Goal: Information Seeking & Learning: Learn about a topic

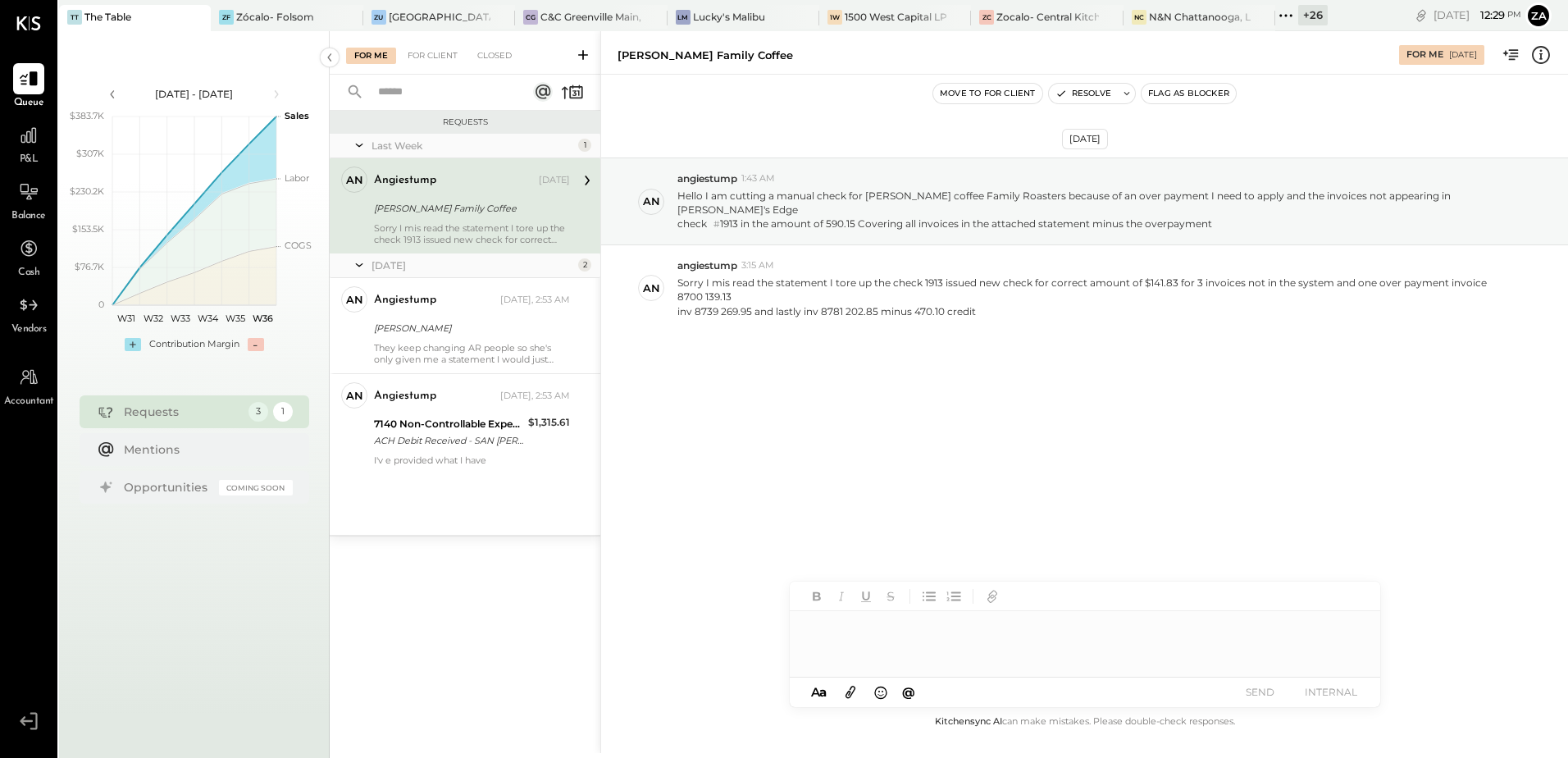
drag, startPoint x: 2317, startPoint y: 0, endPoint x: 1091, endPoint y: 70, distance: 1228.0
click at [1052, 50] on div "[PERSON_NAME] Family Coffee" at bounding box center [1000, 56] width 765 height 15
click at [25, 145] on icon at bounding box center [29, 135] width 21 height 21
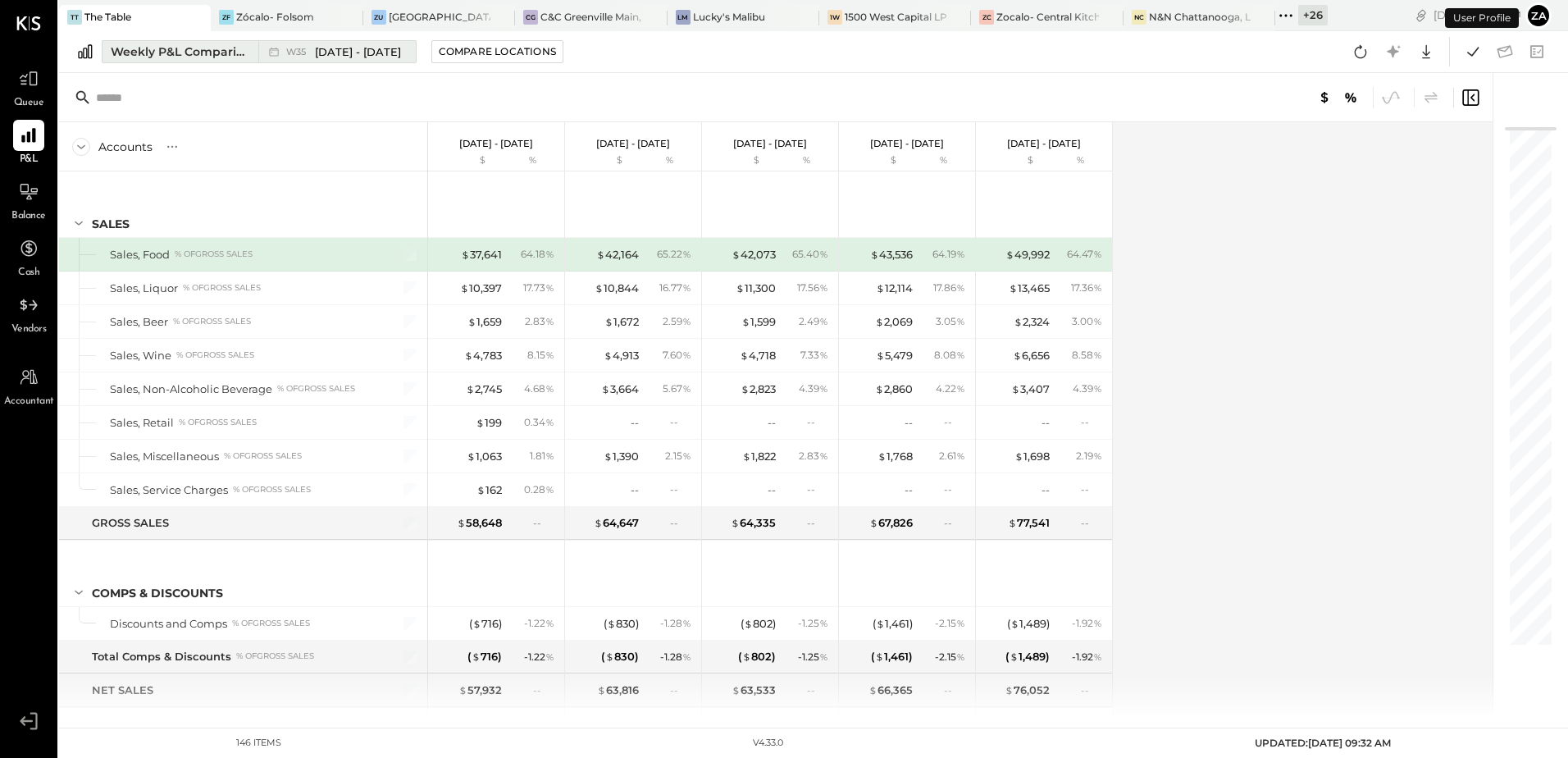
click at [340, 60] on div "W35 [DATE] - [DATE]" at bounding box center [333, 52] width 149 height 21
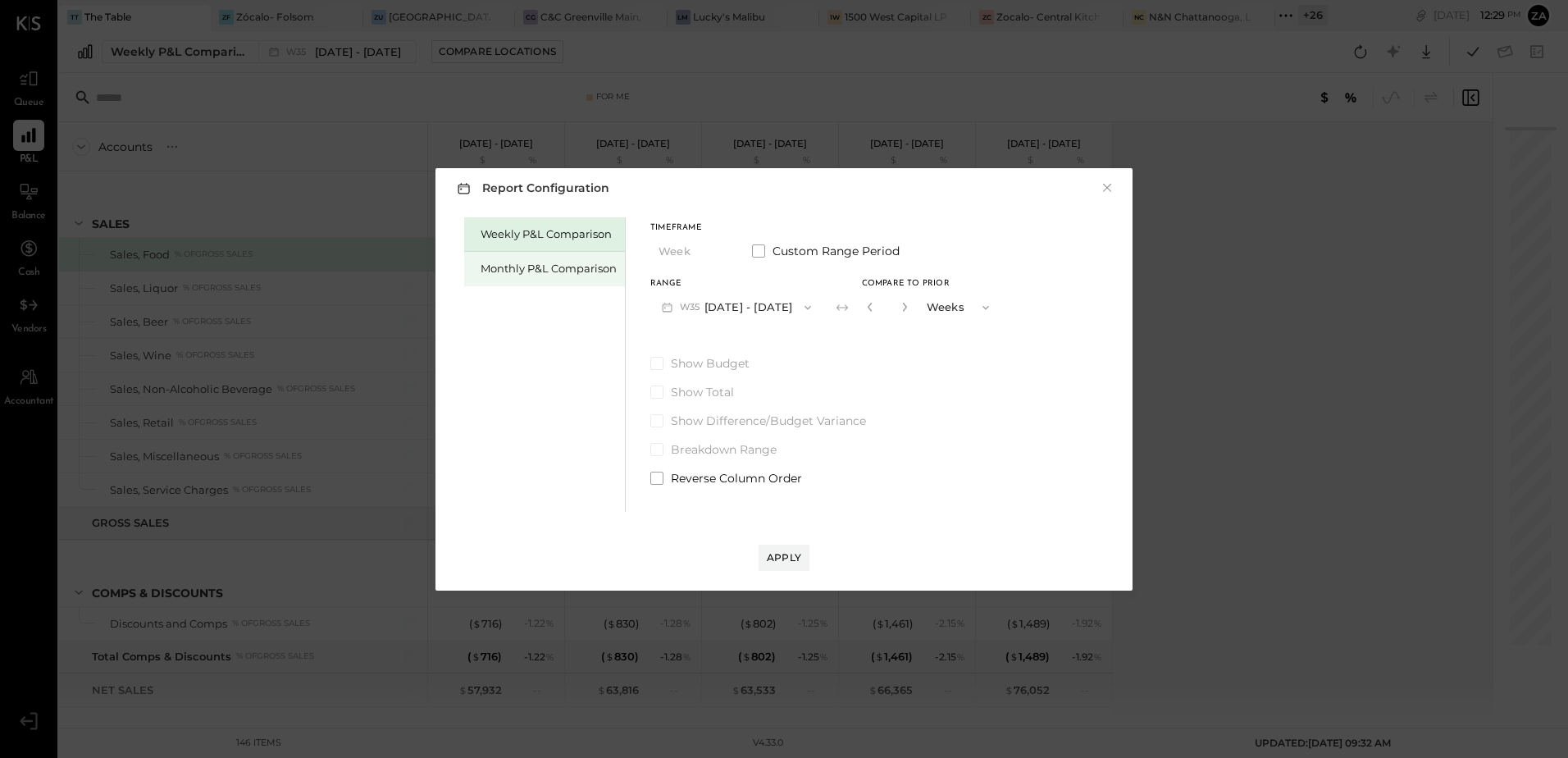
click at [572, 263] on div "Monthly P&L Comparison" at bounding box center [548, 269] width 136 height 15
click at [716, 310] on button "M09 [DATE] - [DATE]" at bounding box center [737, 307] width 173 height 31
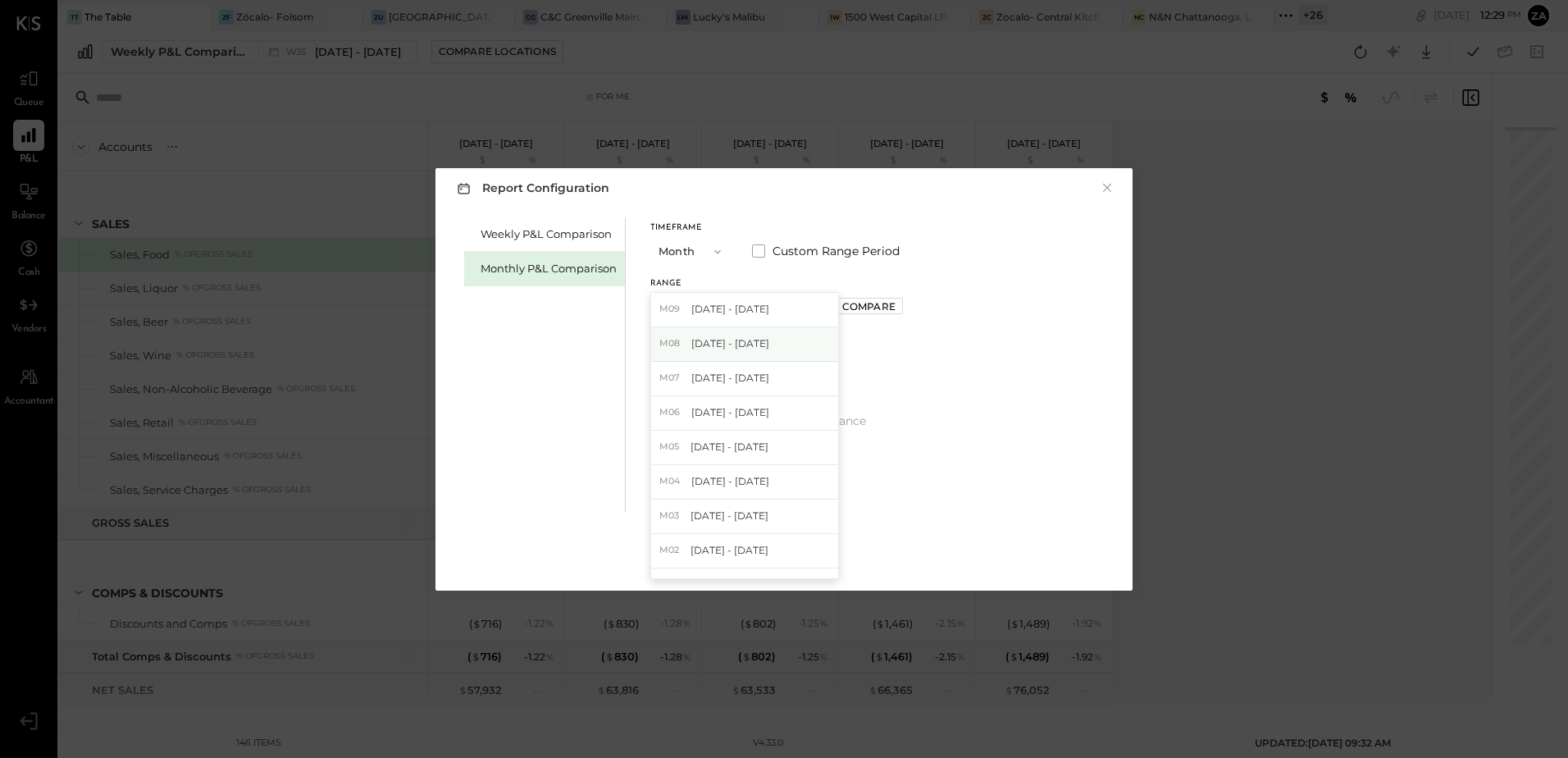
click at [722, 347] on span "[DATE] - [DATE]" at bounding box center [729, 343] width 77 height 14
click at [790, 562] on div "Apply" at bounding box center [784, 557] width 34 height 14
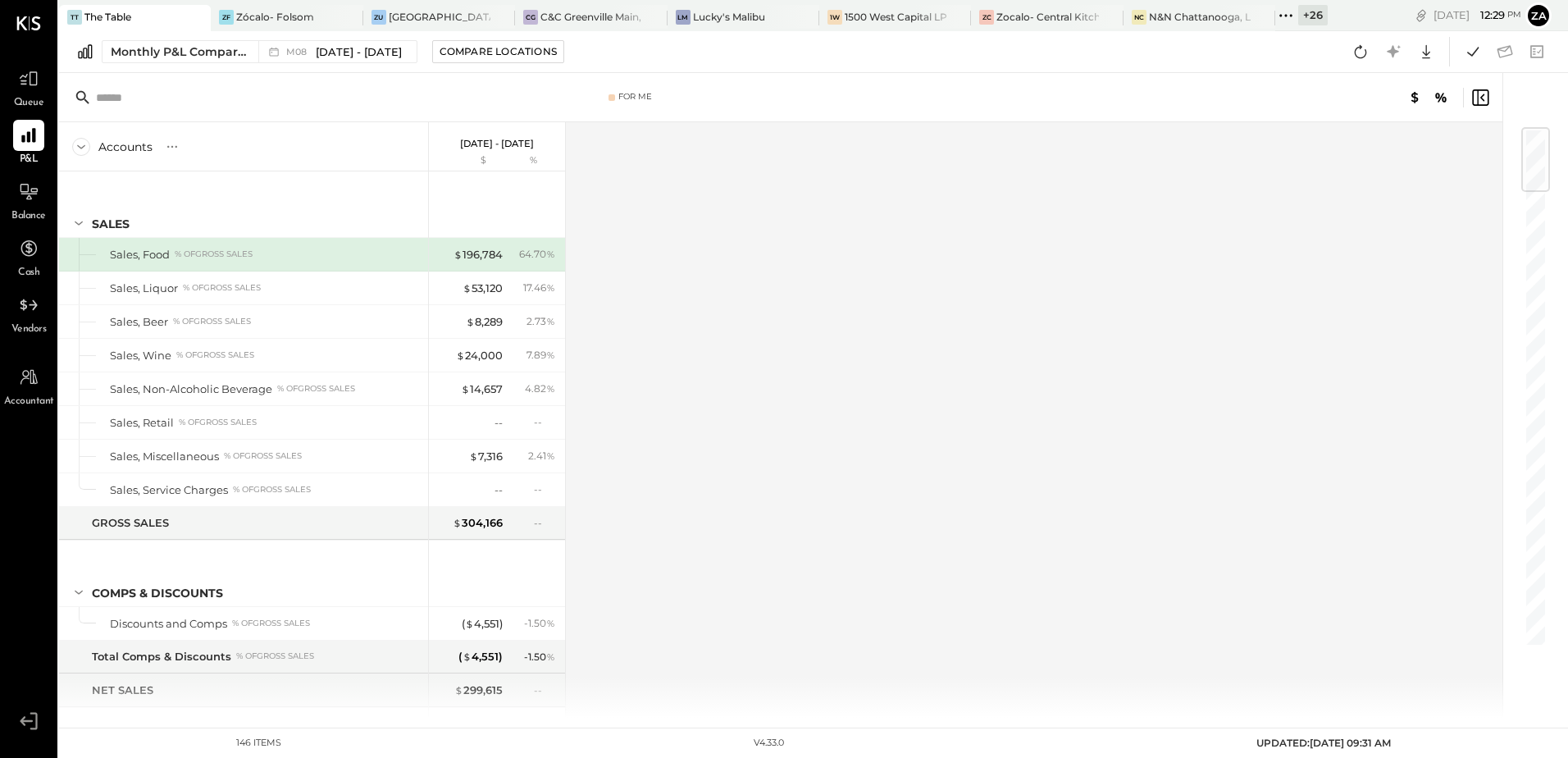
click at [1289, 14] on icon at bounding box center [1286, 15] width 21 height 21
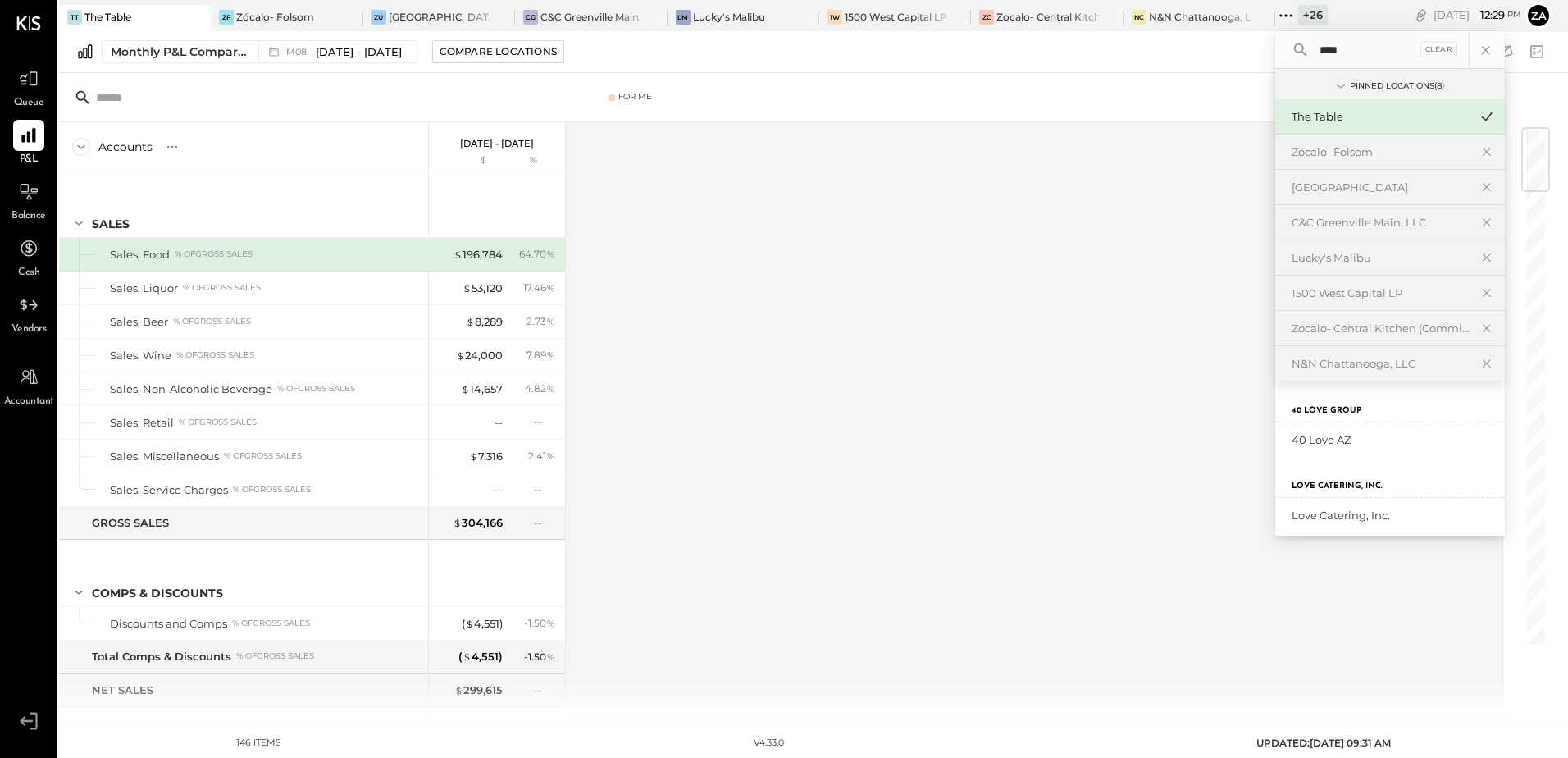
type input "****"
click at [1341, 438] on div "40 Love AZ" at bounding box center [1394, 440] width 205 height 15
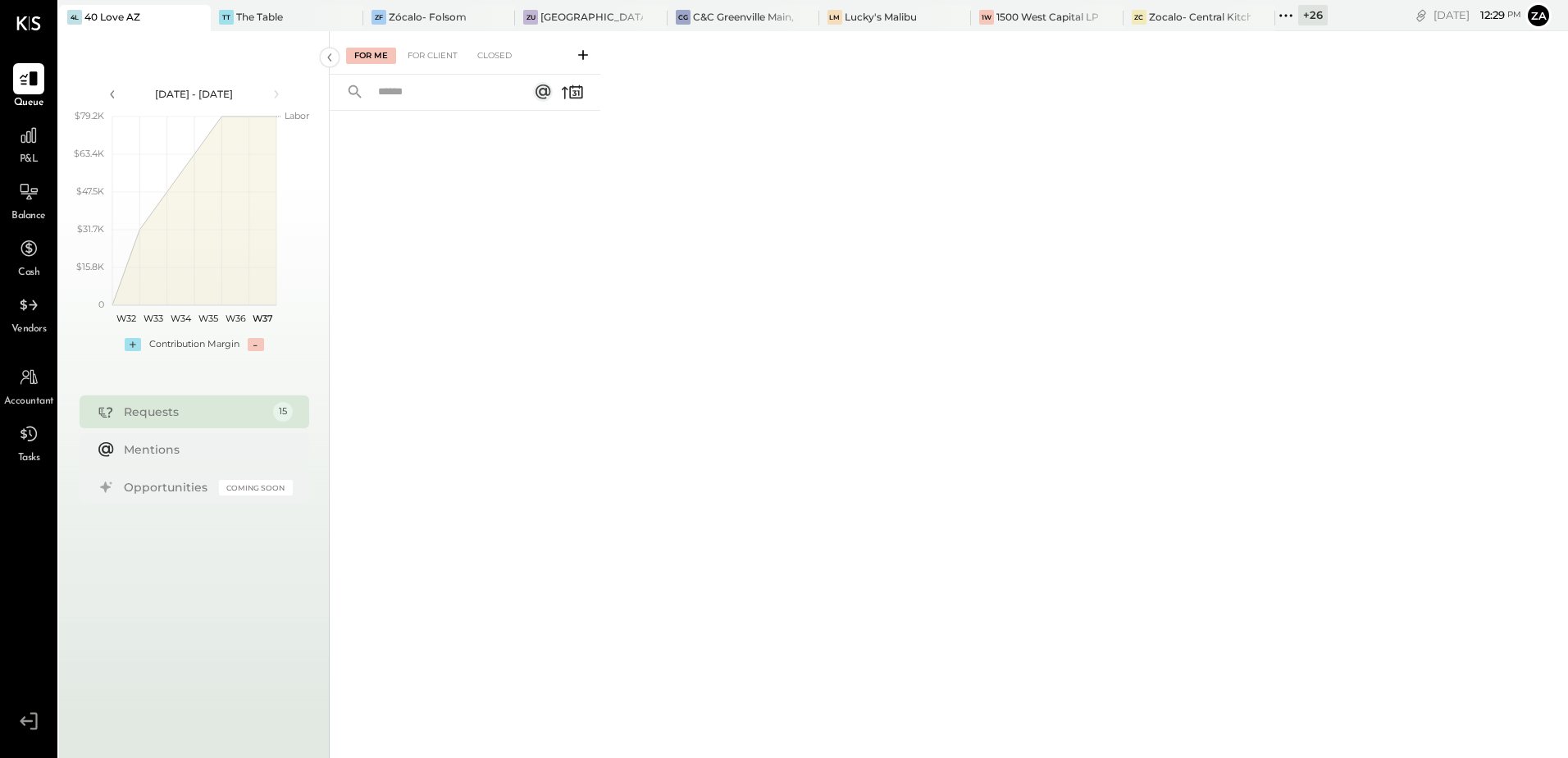
click at [33, 155] on span "P&L" at bounding box center [30, 159] width 19 height 14
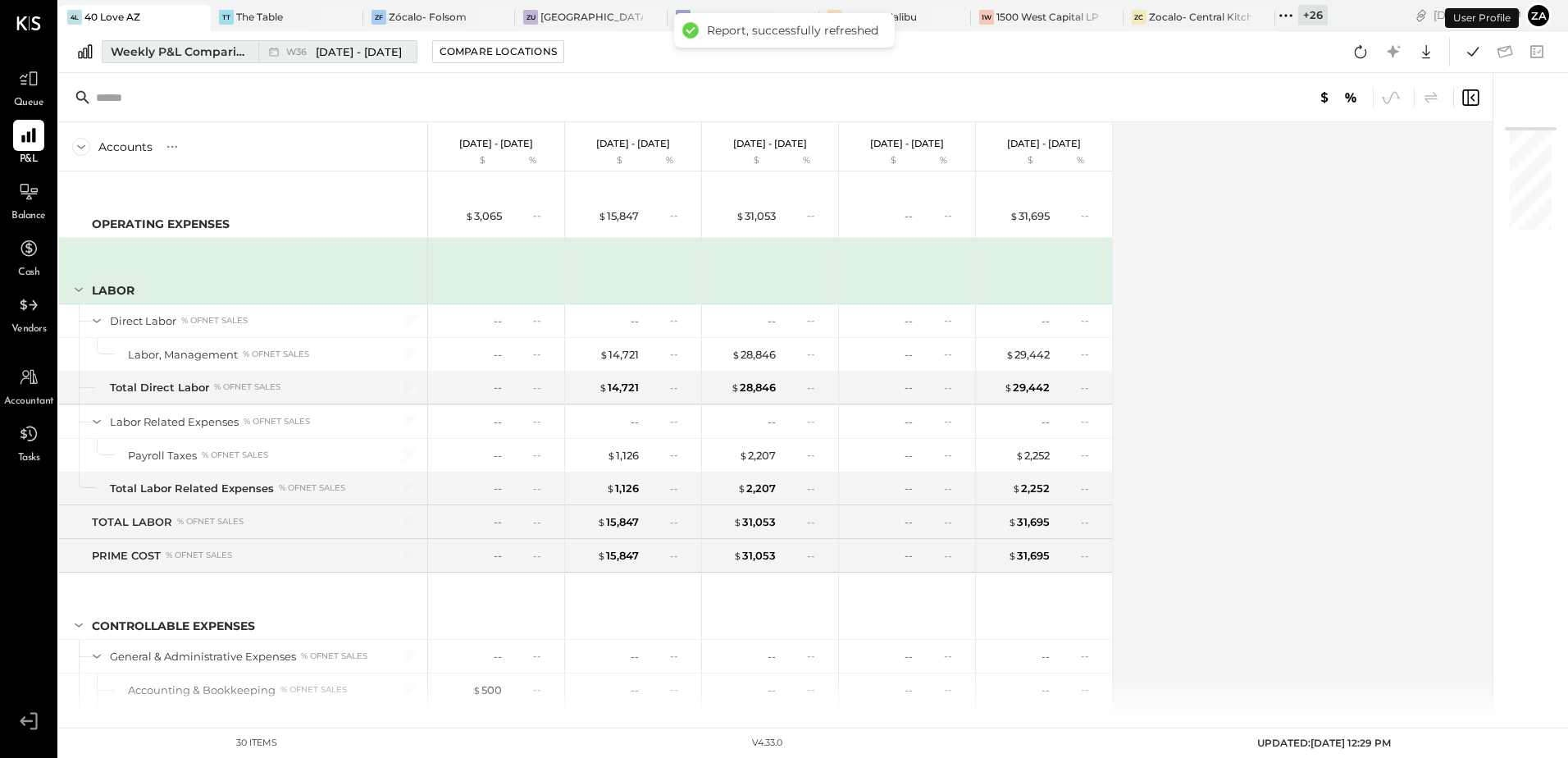
click at [200, 51] on div "Weekly P&L Comparison" at bounding box center [180, 51] width 138 height 16
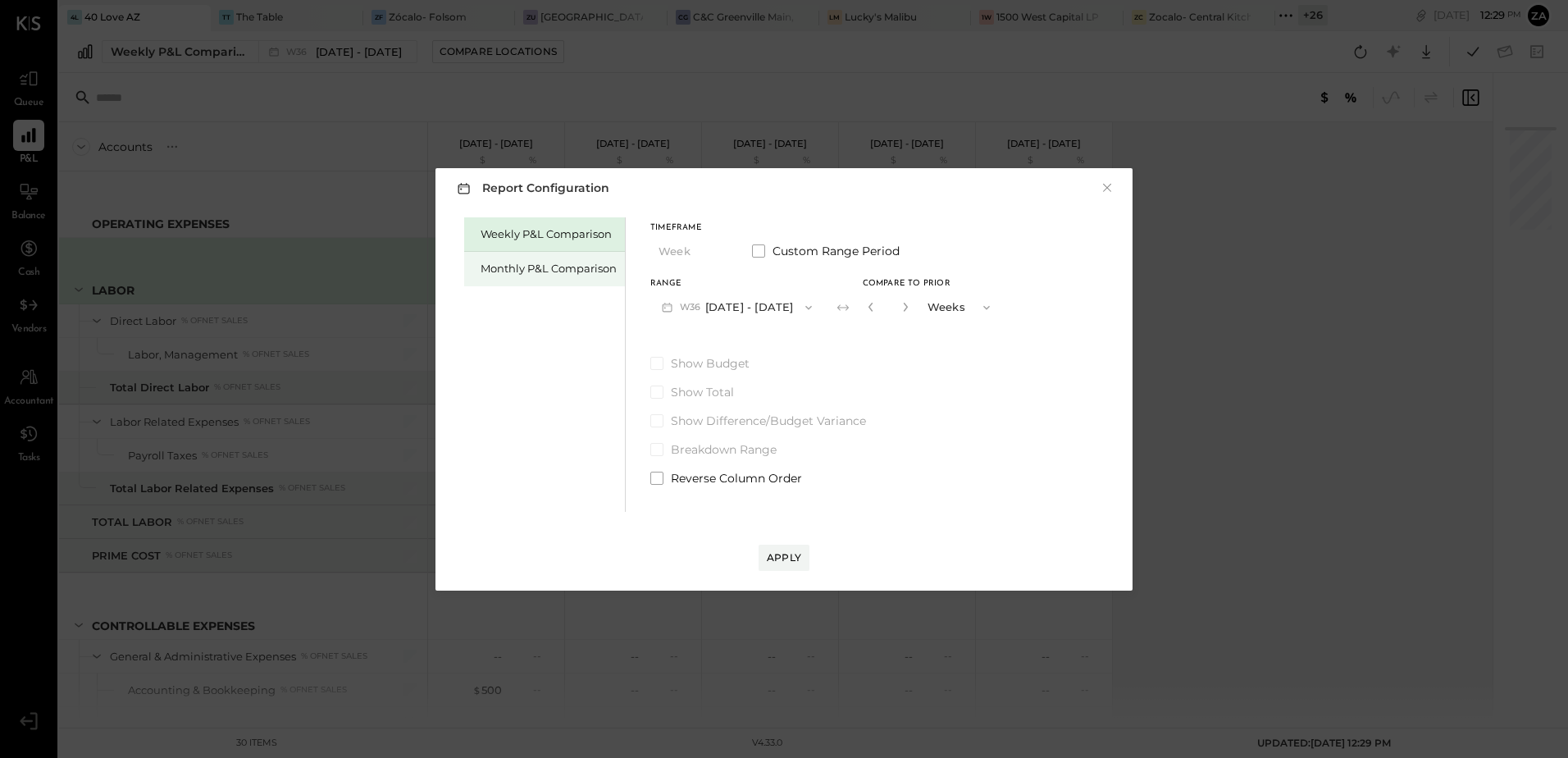
click at [523, 267] on div "Monthly P&L Comparison" at bounding box center [548, 269] width 136 height 15
click at [741, 307] on button "M09 [DATE] - [DATE]" at bounding box center [737, 307] width 173 height 31
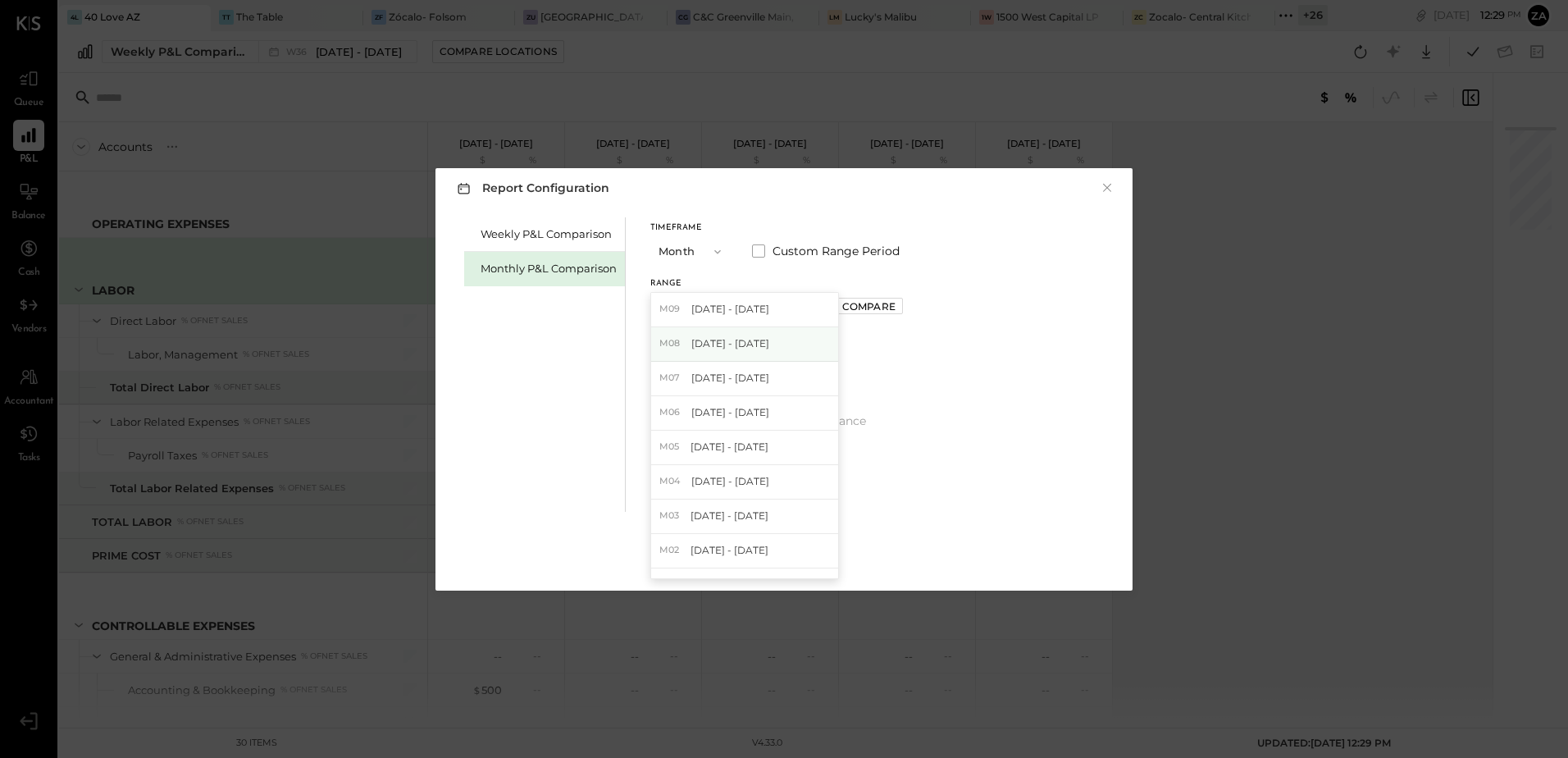
click at [735, 353] on div "M08 [DATE] - [DATE]" at bounding box center [743, 345] width 187 height 34
click at [788, 563] on div "Apply" at bounding box center [784, 557] width 34 height 14
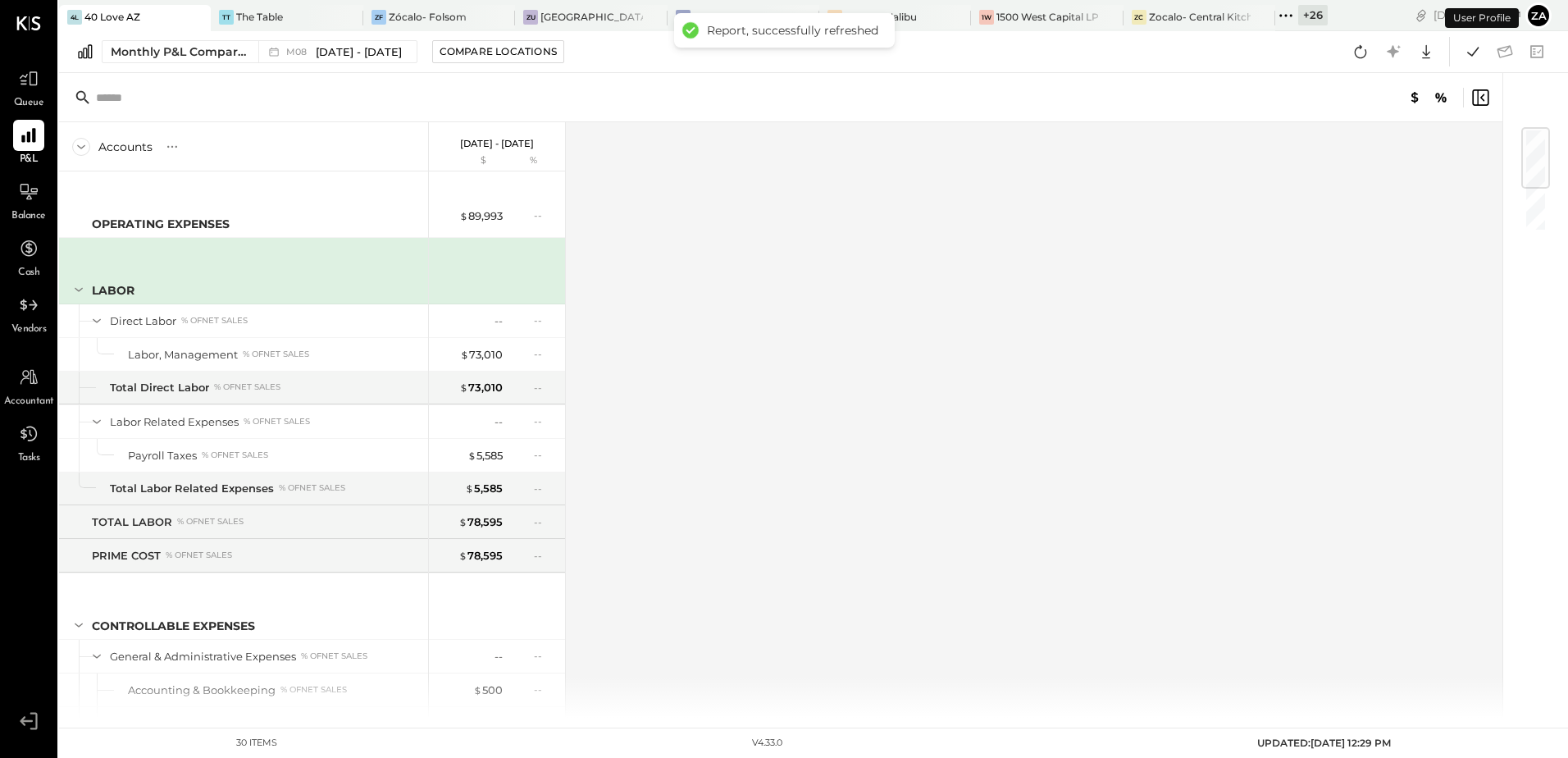
click at [1178, 307] on div "Accounts S % GL [DATE] - [DATE] $ % OPERATING EXPENSES LABOR Direct Labor % of …" at bounding box center [782, 420] width 1446 height 595
click at [1124, 279] on div "Accounts S % GL [DATE] - [DATE] $ % OPERATING EXPENSES LABOR Direct Labor % of …" at bounding box center [782, 420] width 1446 height 595
click at [1366, 56] on icon at bounding box center [1360, 52] width 21 height 21
click at [1301, 307] on div "Accounts S % GL [DATE] - [DATE] $ % OPERATING EXPENSES LABOR Direct Labor % of …" at bounding box center [782, 420] width 1446 height 595
click at [1371, 56] on button at bounding box center [1359, 52] width 30 height 30
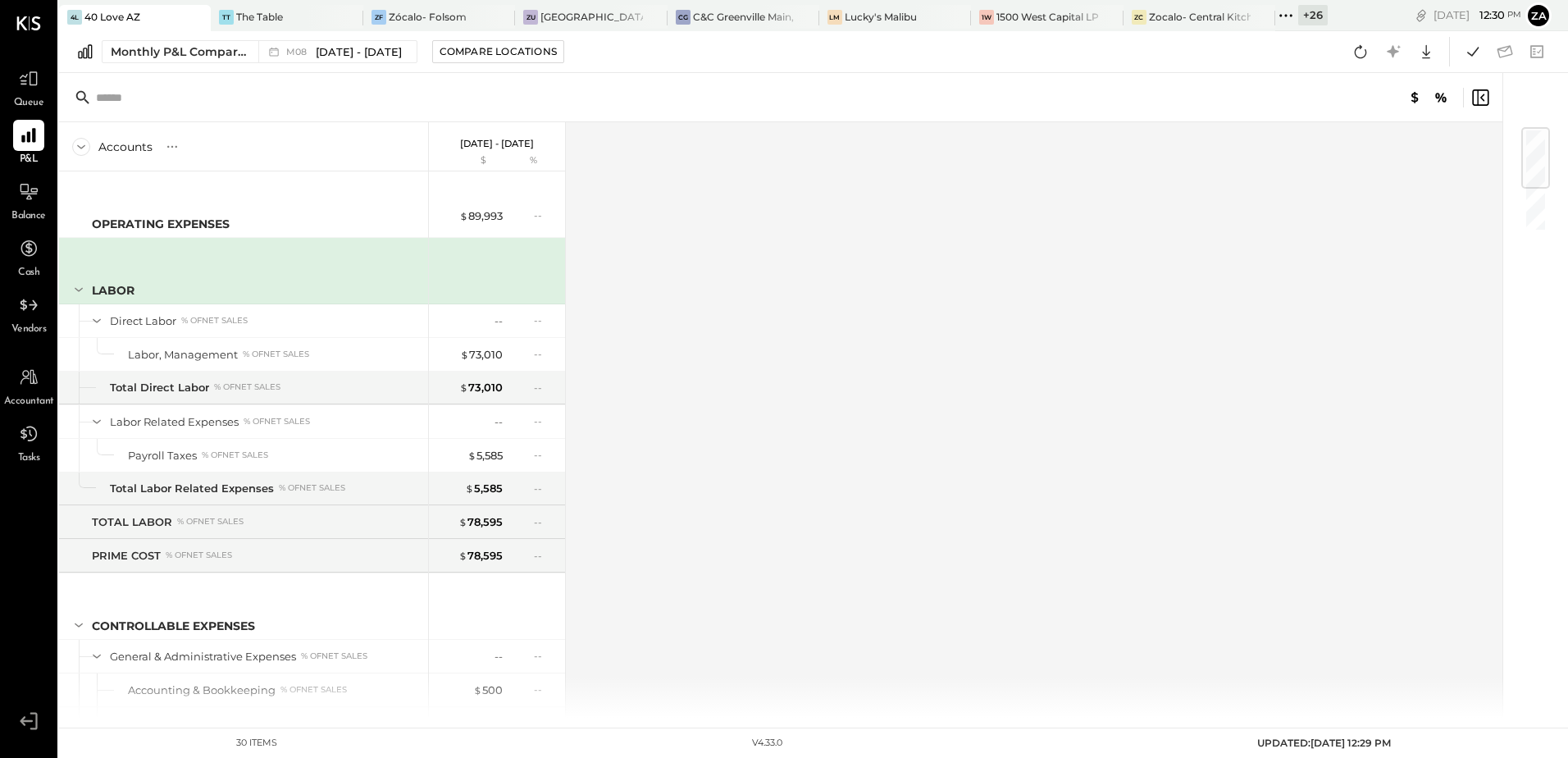
click at [1287, 393] on div "Accounts S % GL [DATE] - [DATE] $ % OPERATING EXPENSES LABOR Direct Labor % of …" at bounding box center [782, 420] width 1446 height 595
click at [1478, 53] on icon at bounding box center [1472, 52] width 21 height 21
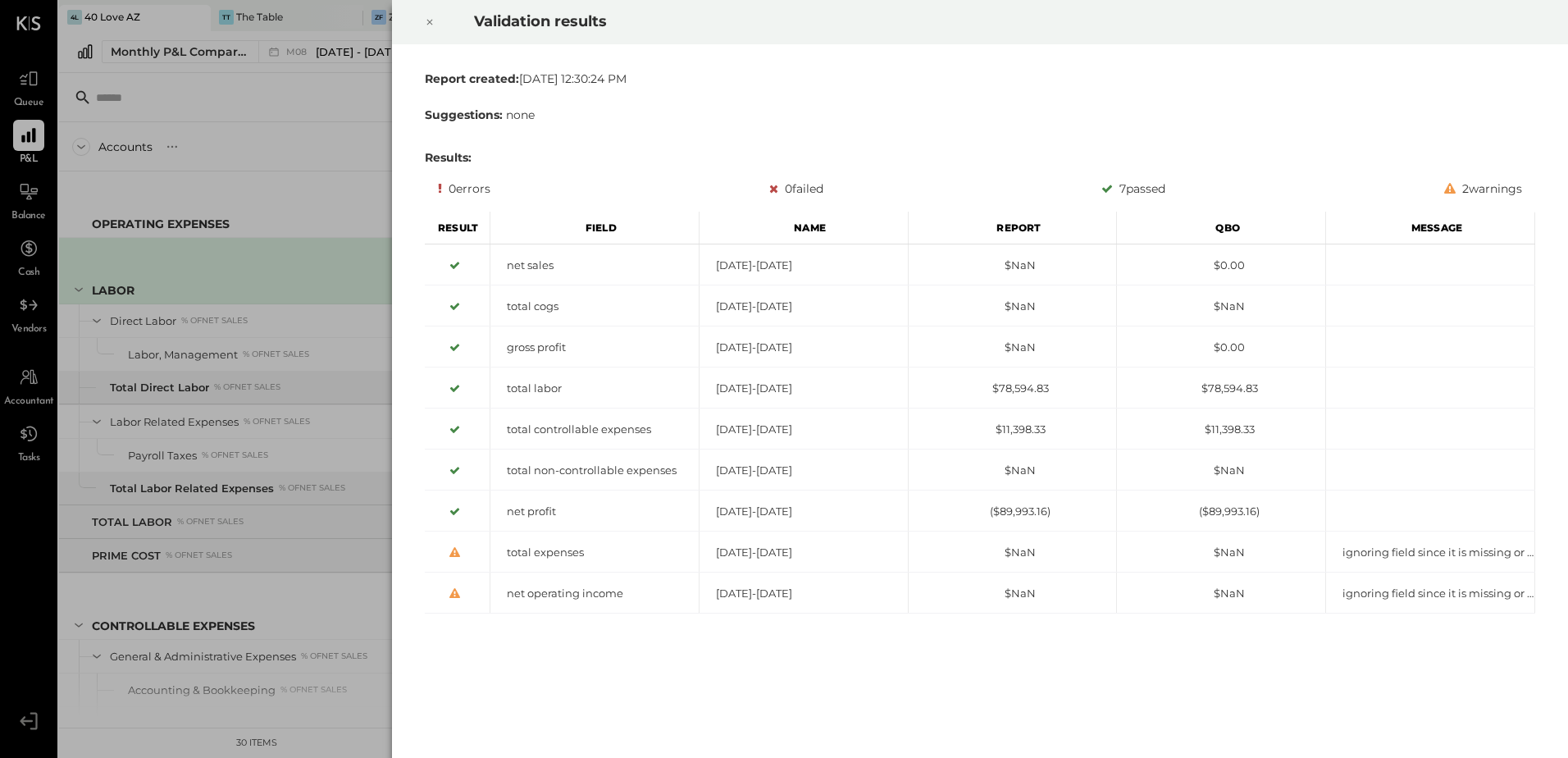
click at [431, 22] on icon at bounding box center [430, 22] width 10 height 20
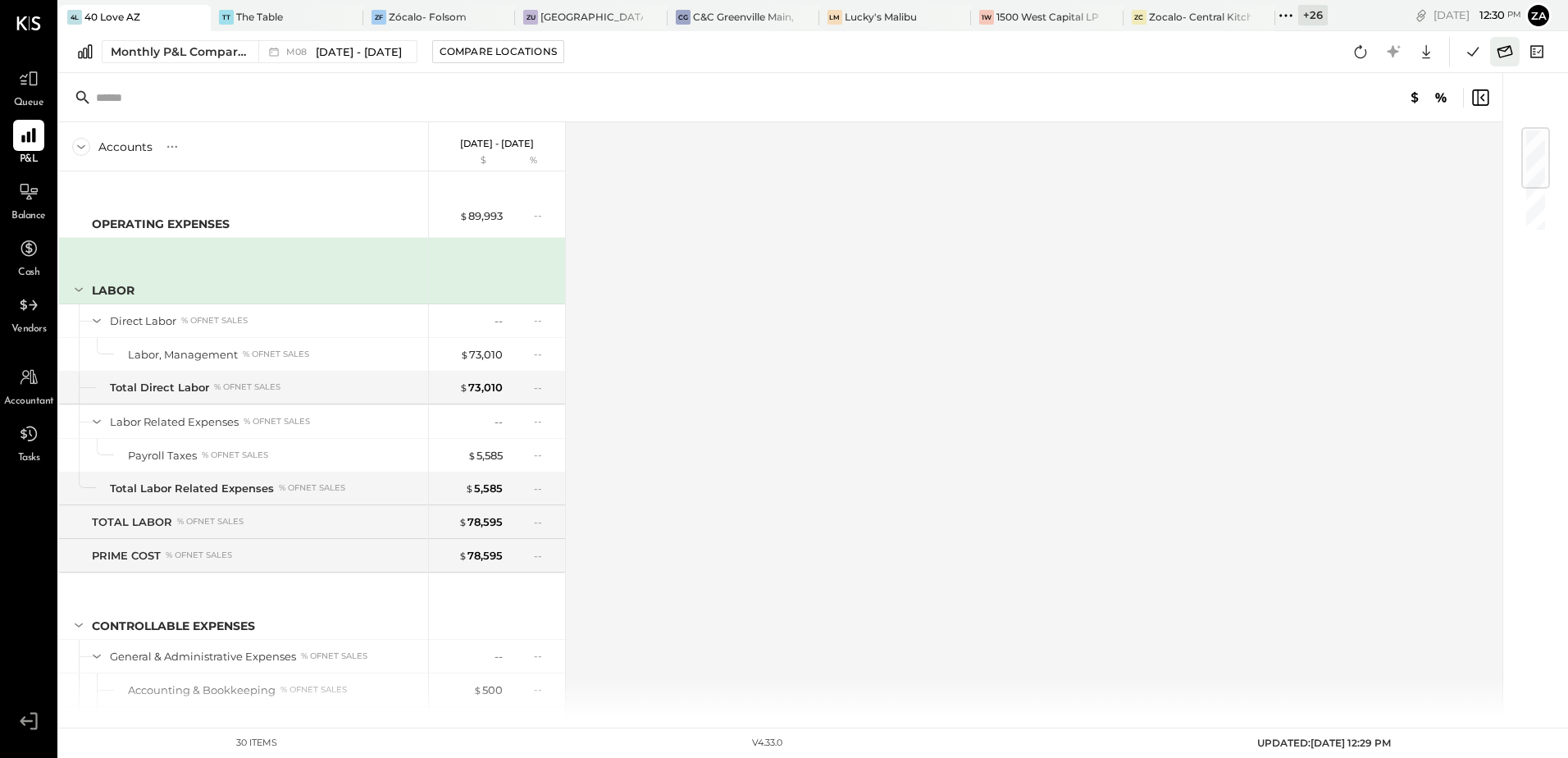
click at [1502, 51] on icon at bounding box center [1505, 51] width 15 height 12
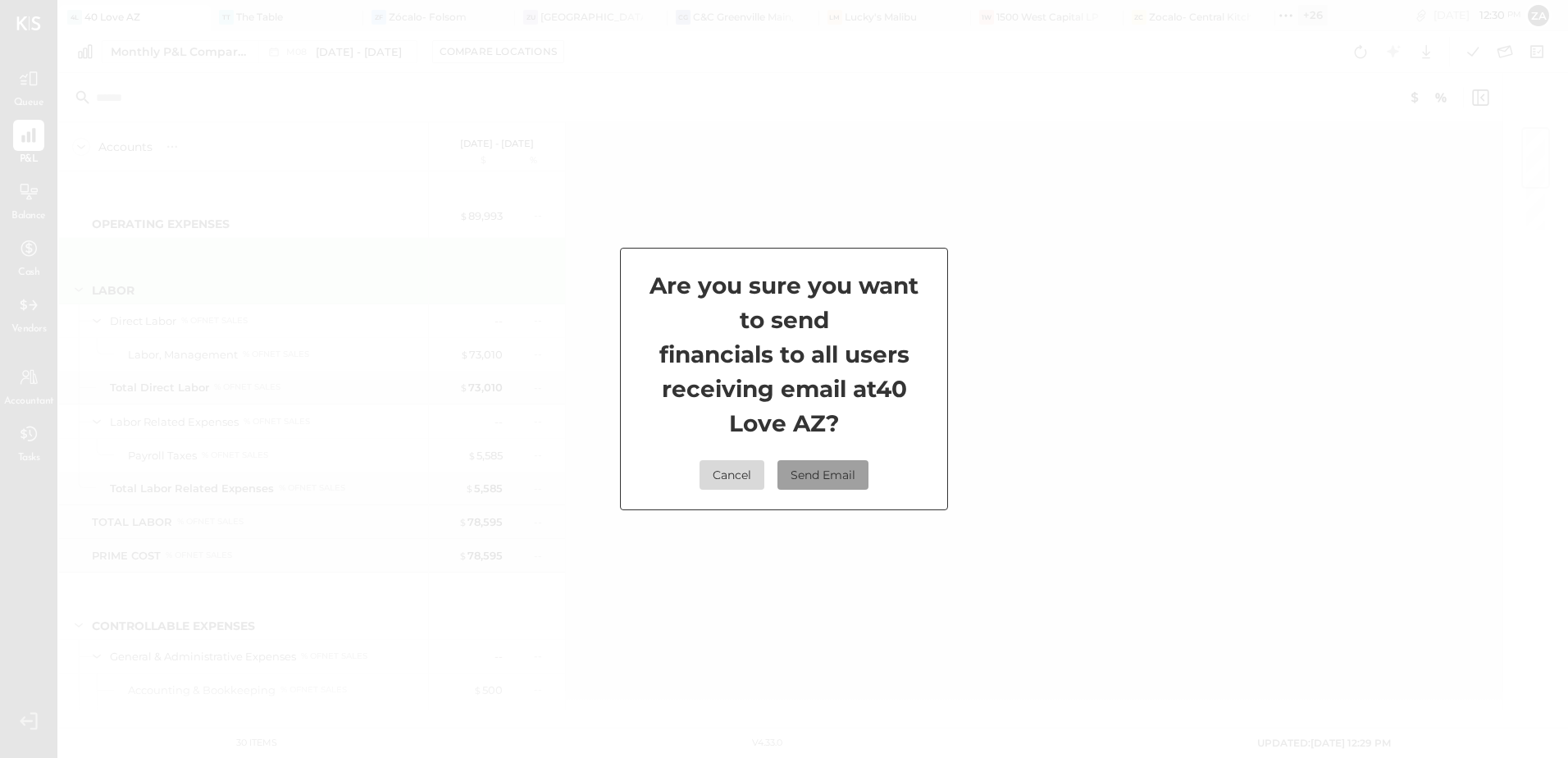
click at [847, 476] on button "Send Email" at bounding box center [822, 475] width 91 height 30
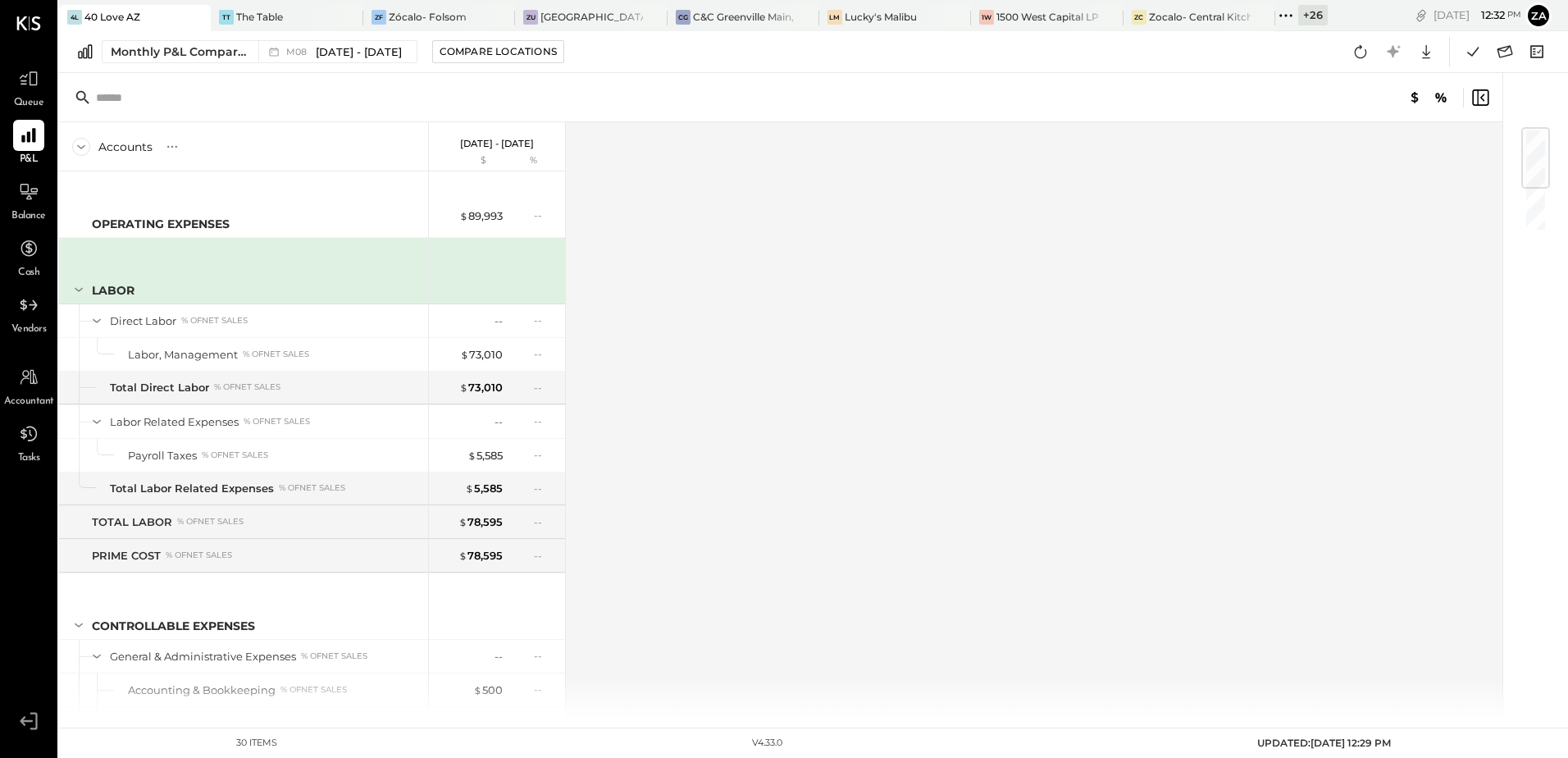
click at [922, 344] on div "Accounts S % GL [DATE] - [DATE] $ % OPERATING EXPENSES LABOR Direct Labor % of …" at bounding box center [782, 420] width 1446 height 595
click at [958, 288] on div "Accounts S % GL [DATE] - [DATE] $ % OPERATING EXPENSES LABOR Direct Labor % of …" at bounding box center [782, 420] width 1446 height 595
click at [867, 252] on div "Accounts S % GL [DATE] - [DATE] $ % OPERATING EXPENSES LABOR Direct Labor % of …" at bounding box center [782, 420] width 1446 height 595
